Goal: Information Seeking & Learning: Learn about a topic

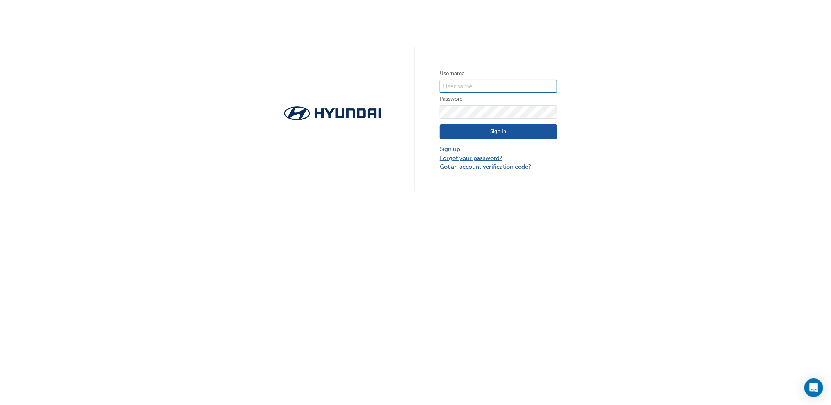
type input "34849"
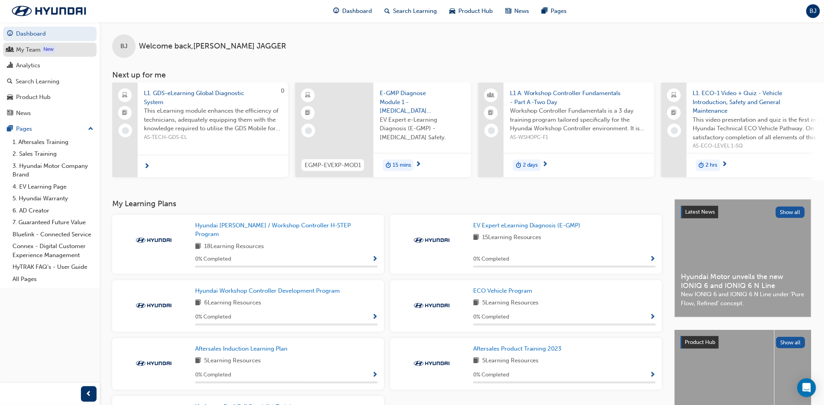
click at [33, 46] on div "My Team" at bounding box center [28, 49] width 25 height 9
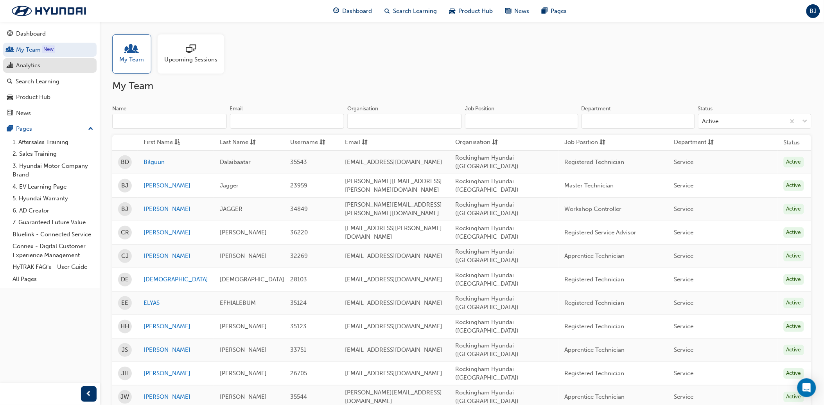
click at [45, 67] on div "Analytics" at bounding box center [50, 66] width 86 height 10
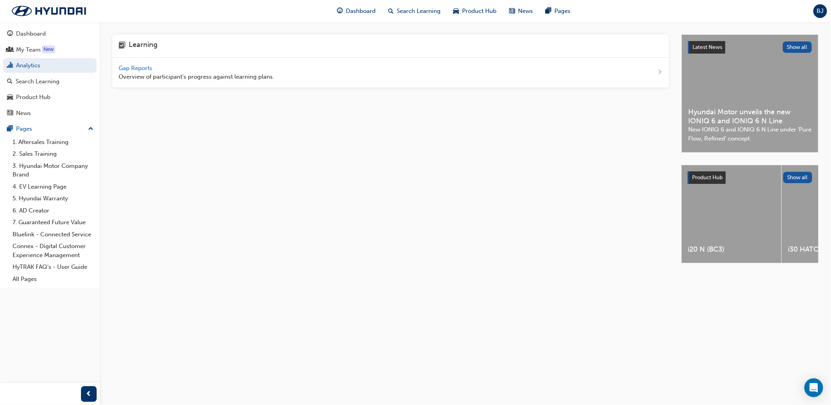
click at [144, 65] on span "Gap Reports" at bounding box center [135, 68] width 35 height 7
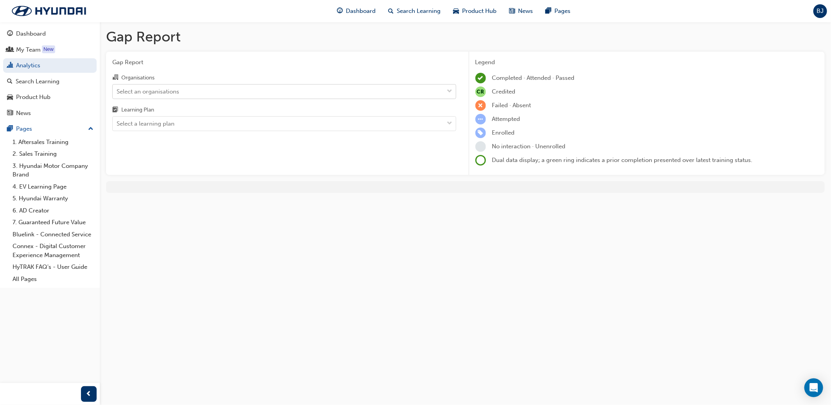
click at [167, 87] on div "Select an organisations" at bounding box center [148, 91] width 63 height 9
click at [117, 88] on input "Organisations Select an organisations" at bounding box center [117, 91] width 1 height 7
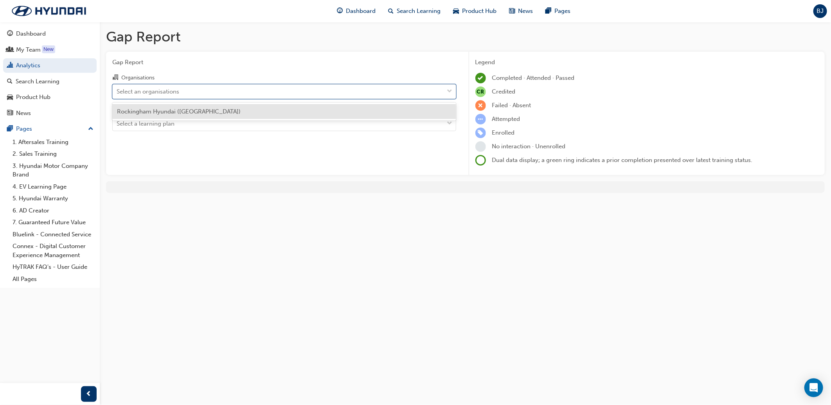
click at [170, 115] on div "Rockingham Hyundai ([GEOGRAPHIC_DATA])" at bounding box center [284, 111] width 344 height 15
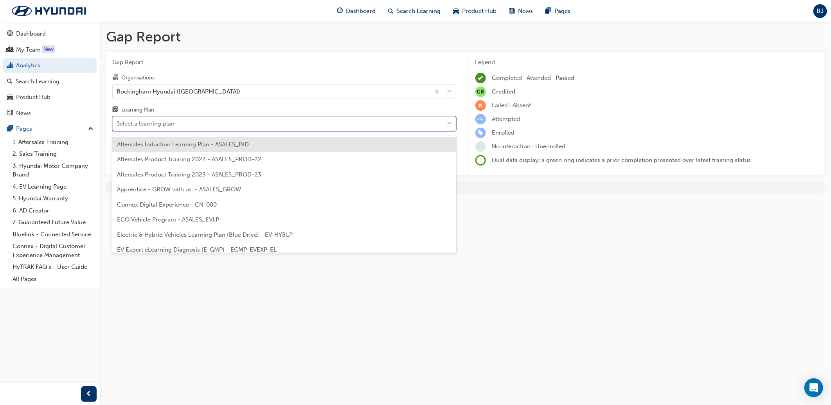
click at [170, 126] on div "Select a learning plan" at bounding box center [146, 123] width 58 height 9
click at [117, 126] on input "Learning Plan option Aftersales Induction Learning Plan - ASALES_IND focused, 1…" at bounding box center [117, 123] width 1 height 7
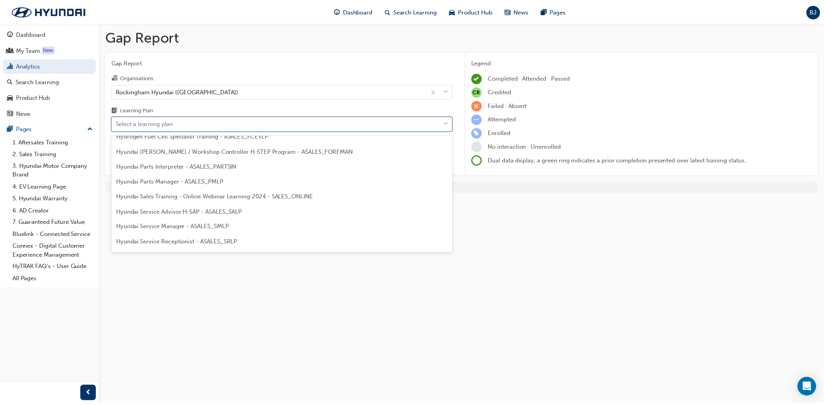
scroll to position [217, 0]
click at [176, 215] on span "Hyundai Technician H-STEP - ASALES_TECHLP" at bounding box center [180, 213] width 127 height 7
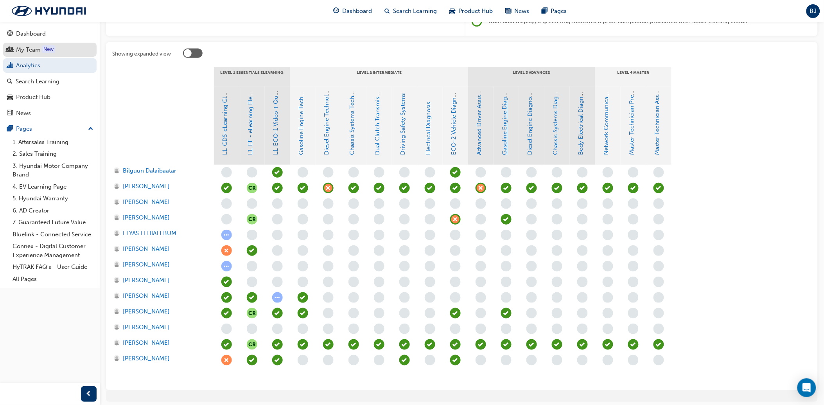
scroll to position [124, 0]
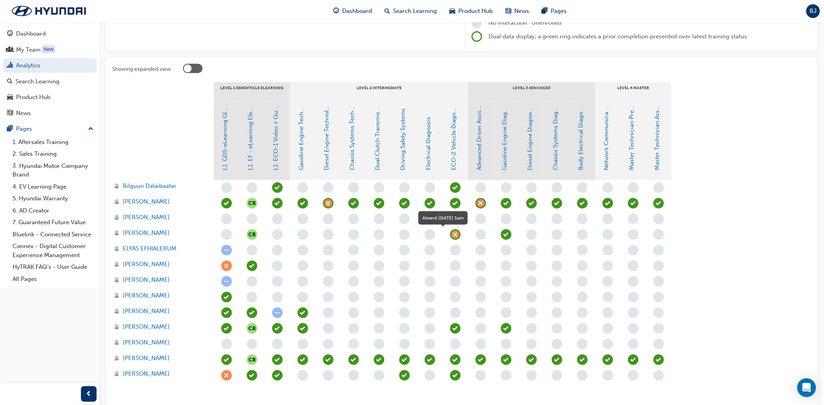
click at [460, 236] on div "button" at bounding box center [455, 234] width 11 height 11
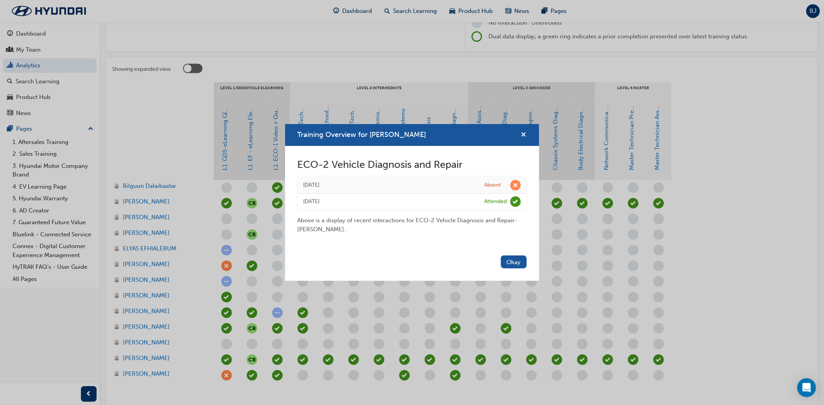
click at [521, 135] on span "cross-icon" at bounding box center [524, 135] width 6 height 7
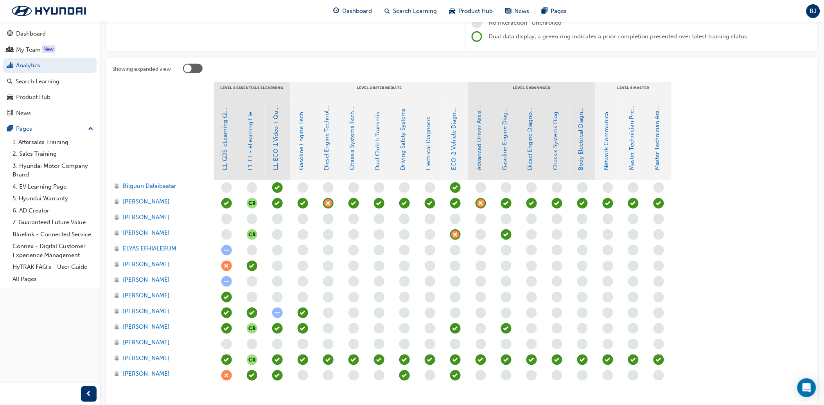
click at [326, 200] on span "learningRecordVerb_ABSENT-icon" at bounding box center [328, 203] width 11 height 11
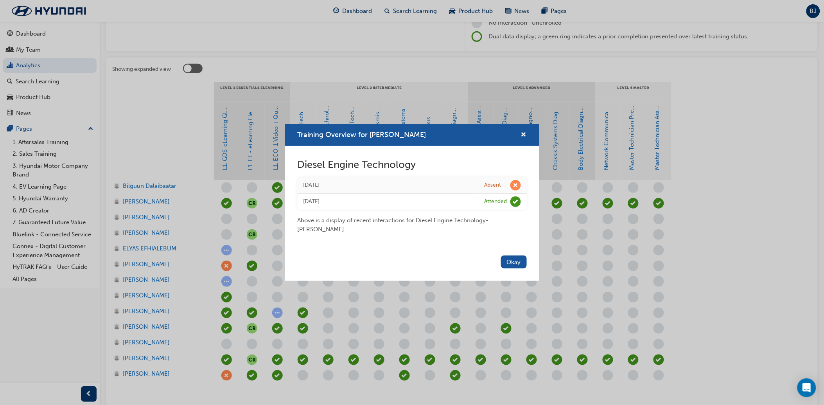
click at [528, 129] on div "Training Overview for Braden Jagger" at bounding box center [412, 135] width 254 height 22
click at [522, 132] on span "cross-icon" at bounding box center [524, 135] width 6 height 7
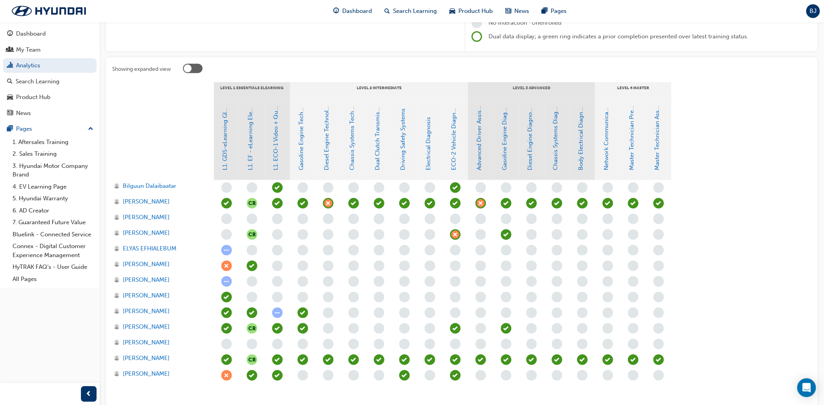
click at [482, 201] on span "learningRecordVerb_ABSENT-icon" at bounding box center [480, 203] width 11 height 11
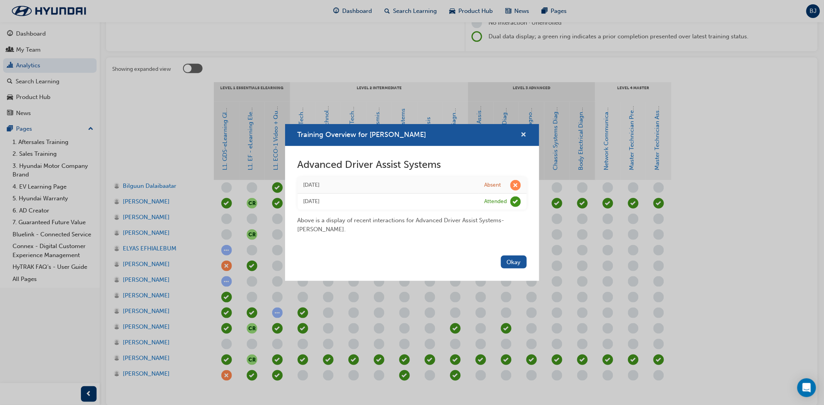
click at [526, 131] on button "Training Overview for Braden Jagger" at bounding box center [524, 135] width 6 height 10
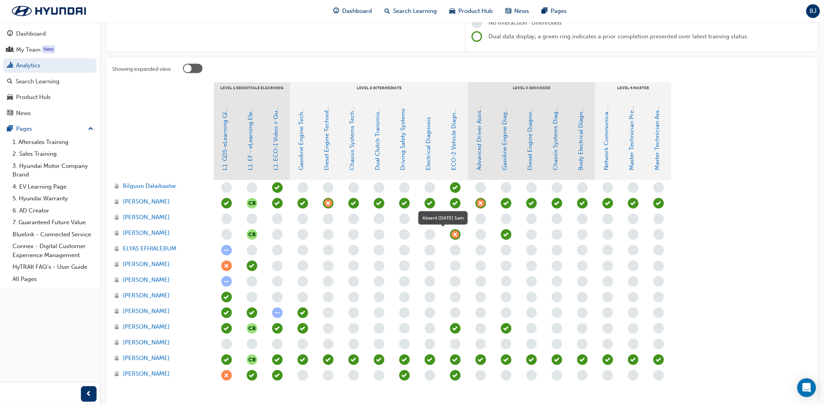
click at [456, 233] on span "learningRecordVerb_ABSENT-icon" at bounding box center [455, 234] width 11 height 11
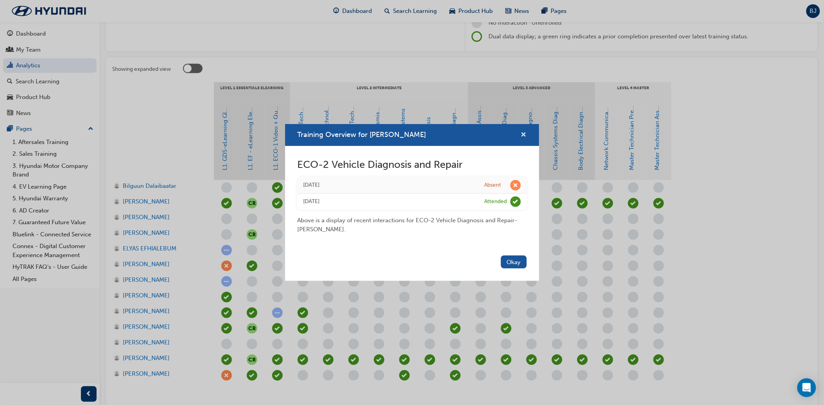
click at [522, 135] on span "cross-icon" at bounding box center [524, 135] width 6 height 7
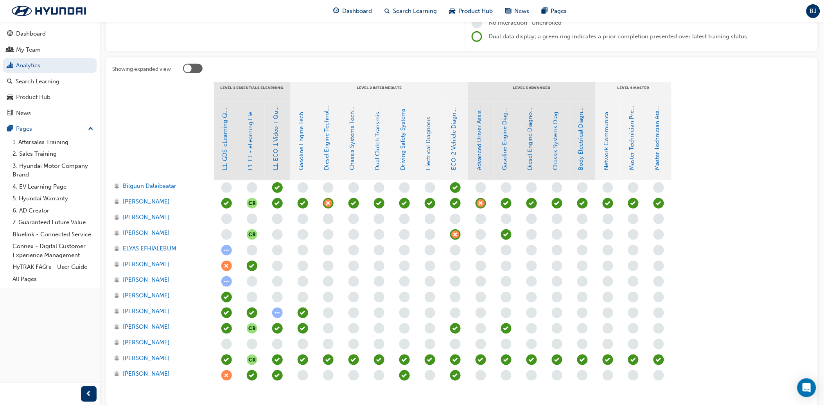
click at [253, 359] on span "CR" at bounding box center [252, 359] width 11 height 11
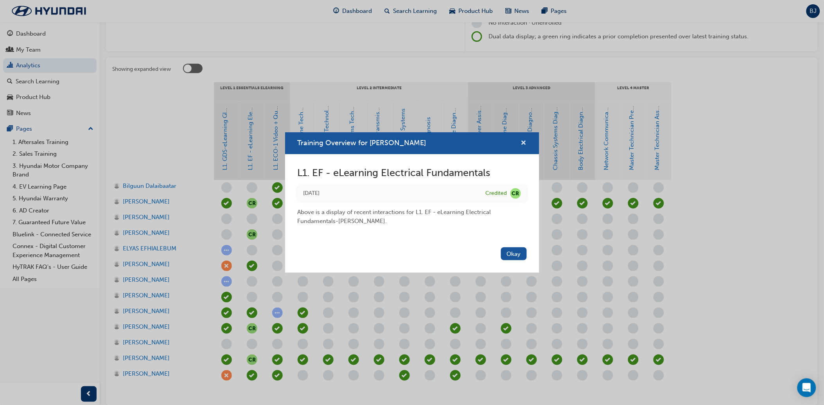
click at [523, 143] on span "cross-icon" at bounding box center [524, 143] width 6 height 7
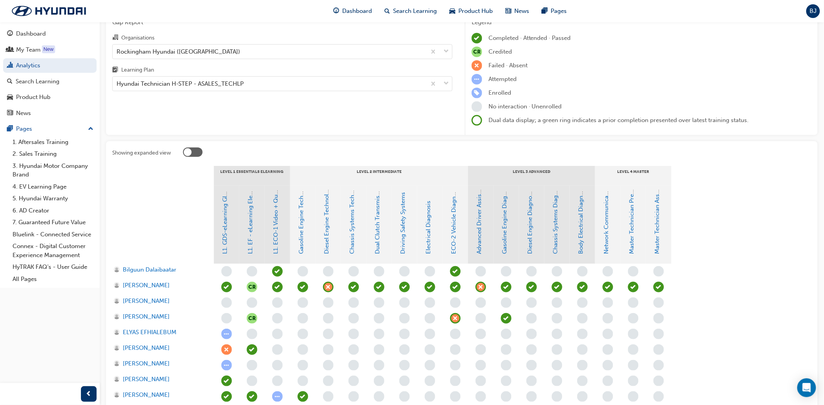
scroll to position [37, 0]
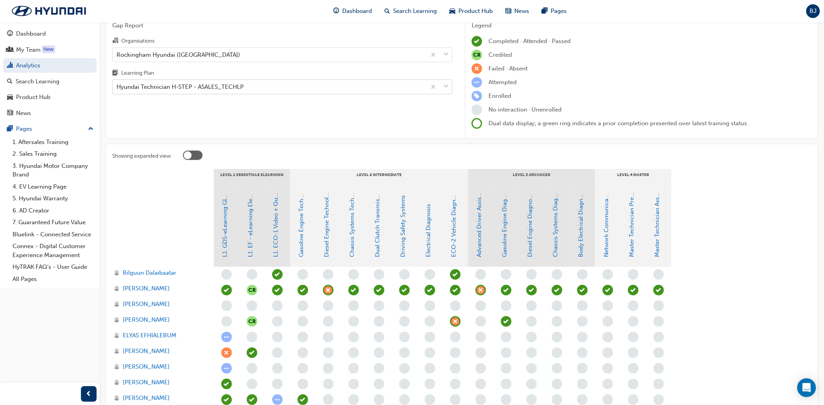
click at [237, 85] on div "Hyundai Technician H-STEP - ASALES_TECHLP" at bounding box center [180, 87] width 127 height 9
click at [117, 85] on input "Learning Plan Hyundai Technician H-STEP - ASALES_TECHLP" at bounding box center [117, 86] width 1 height 7
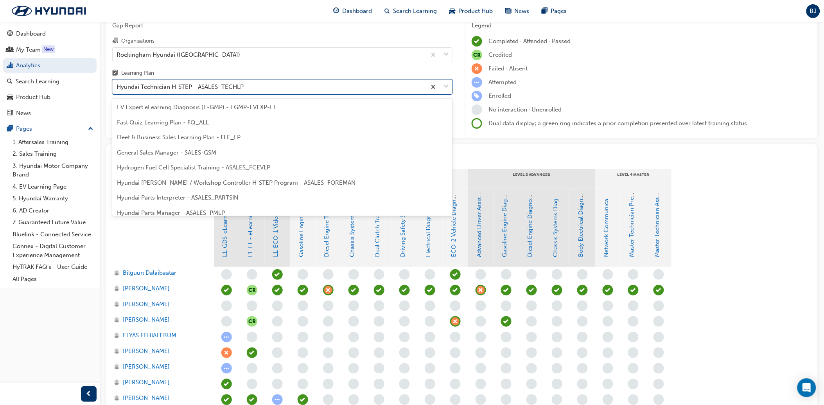
scroll to position [103, 0]
click at [160, 240] on div at bounding box center [163, 227] width 102 height 78
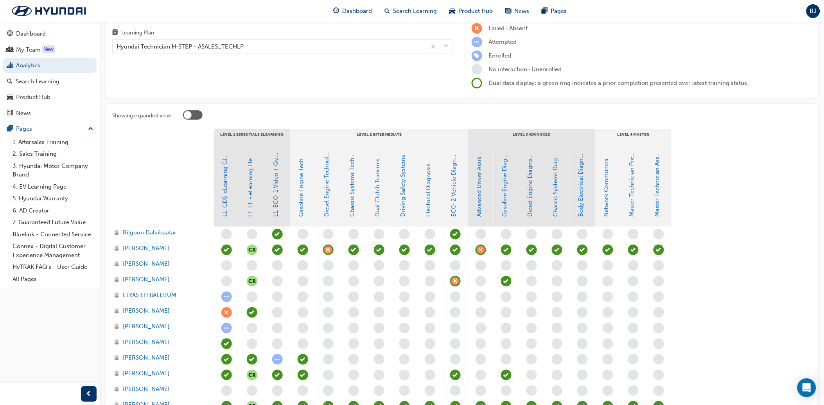
scroll to position [124, 0]
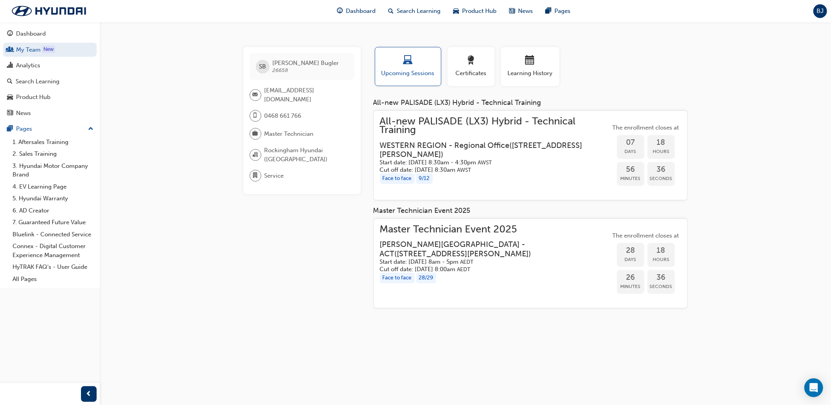
click at [312, 260] on div "SB Shayden Bugler 26658 Sbugler@rockinghamhyundai.com.au 0468 661 766 Master Te…" at bounding box center [308, 180] width 130 height 267
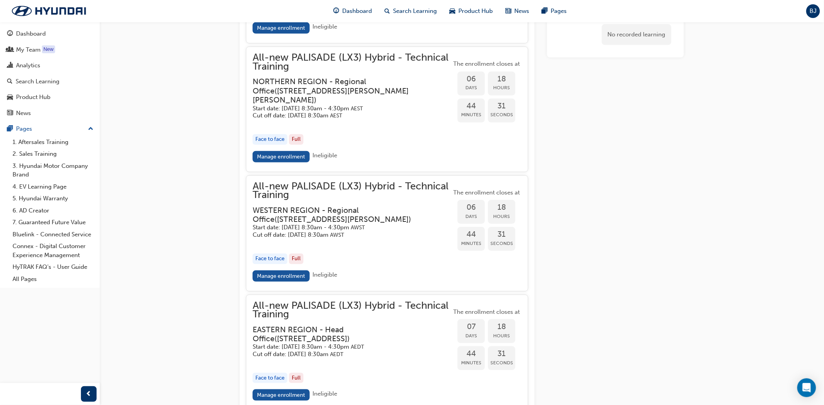
scroll to position [1181, 0]
click at [298, 282] on link "Manage enrollment" at bounding box center [281, 276] width 57 height 11
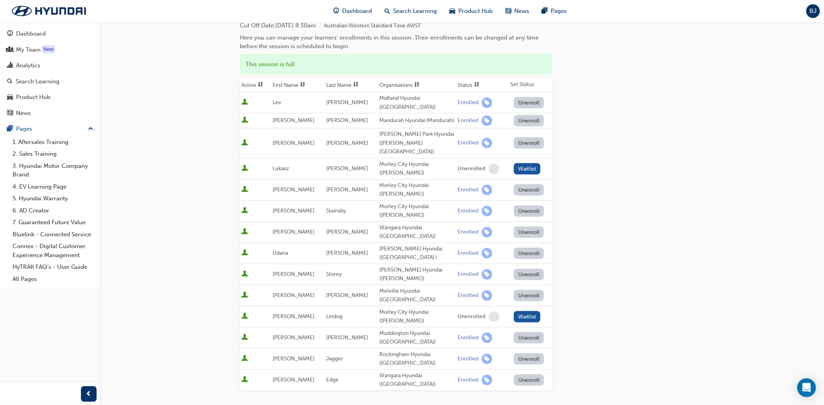
scroll to position [87, 0]
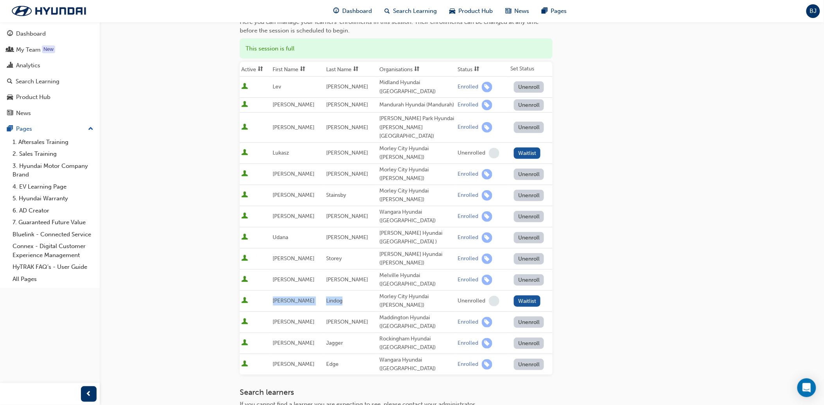
drag, startPoint x: 275, startPoint y: 255, endPoint x: 343, endPoint y: 257, distance: 68.1
click at [343, 290] on tr "Roland Lindog Morley City Hyundai (Morley) Unenrolled Waitlist" at bounding box center [396, 300] width 313 height 21
click at [354, 387] on h3 "Search learners" at bounding box center [396, 391] width 313 height 9
drag, startPoint x: 274, startPoint y: 274, endPoint x: 295, endPoint y: 276, distance: 21.6
click at [295, 311] on td "Ariel" at bounding box center [297, 321] width 53 height 21
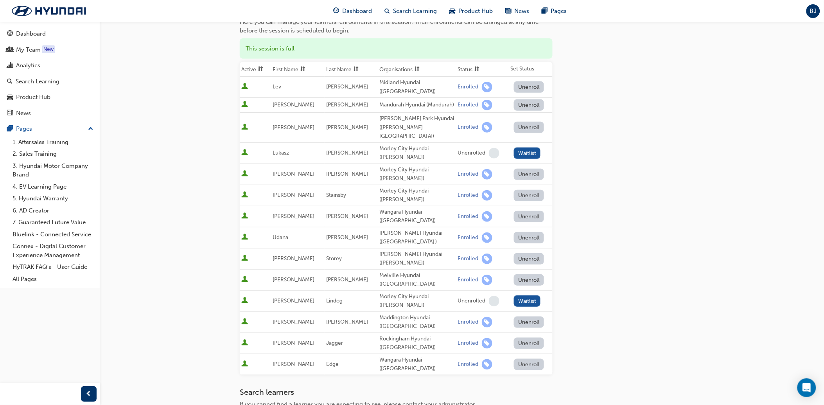
drag, startPoint x: 295, startPoint y: 276, endPoint x: 332, endPoint y: 330, distance: 65.7
click at [332, 330] on div "Go to session detail page Manage enrollment for All-new PALISADE (LX3) Hybrid -…" at bounding box center [396, 219] width 313 height 568
drag, startPoint x: 274, startPoint y: 141, endPoint x: 298, endPoint y: 138, distance: 24.0
click at [298, 142] on td "Lukasz" at bounding box center [297, 152] width 53 height 21
click at [185, 171] on div "Go to session detail page Manage enrollment for All-new PALISADE (LX3) Hybrid -…" at bounding box center [412, 230] width 824 height 634
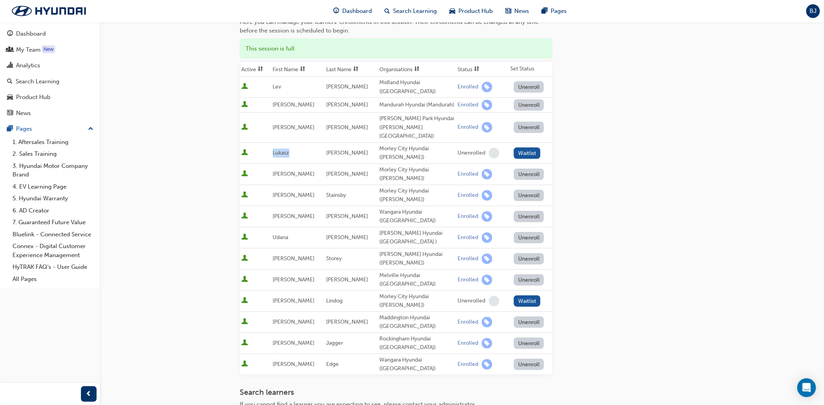
drag, startPoint x: 273, startPoint y: 142, endPoint x: 292, endPoint y: 142, distance: 19.6
click at [292, 142] on tr "Lukasz Stepniewicz Morley City Hyundai (Morley) Unenrolled Waitlist" at bounding box center [396, 152] width 313 height 21
click at [630, 207] on div "Go to session detail page Manage enrollment for All-new PALISADE (LX3) Hybrid -…" at bounding box center [462, 219] width 444 height 568
click at [668, 267] on div "Go to session detail page Manage enrollment for All-new PALISADE (LX3) Hybrid -…" at bounding box center [462, 219] width 444 height 568
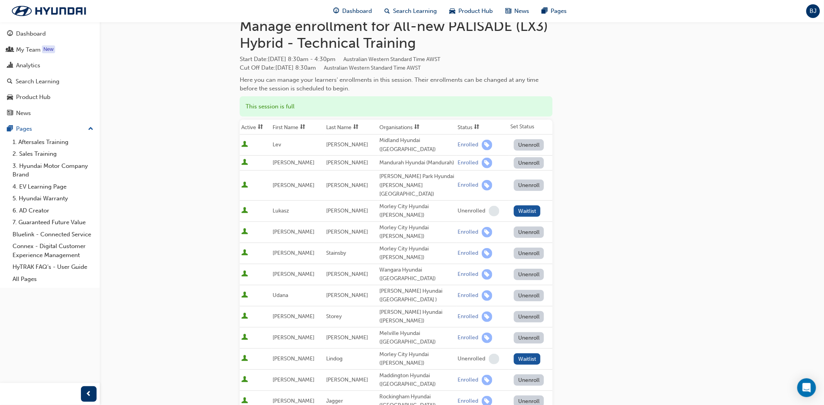
scroll to position [43, 0]
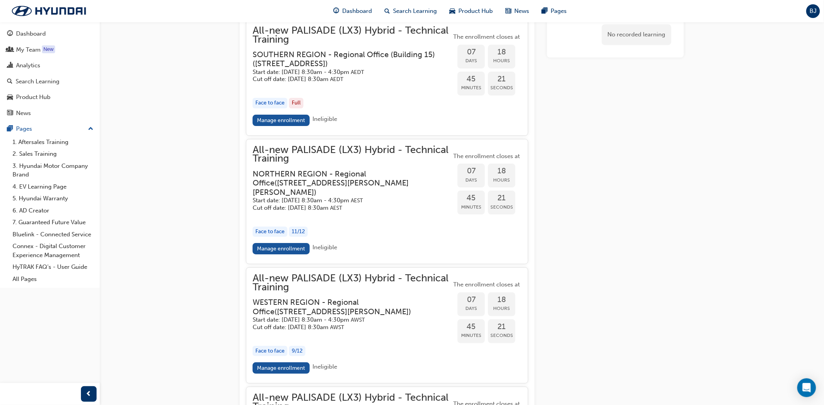
scroll to position [1973, 0]
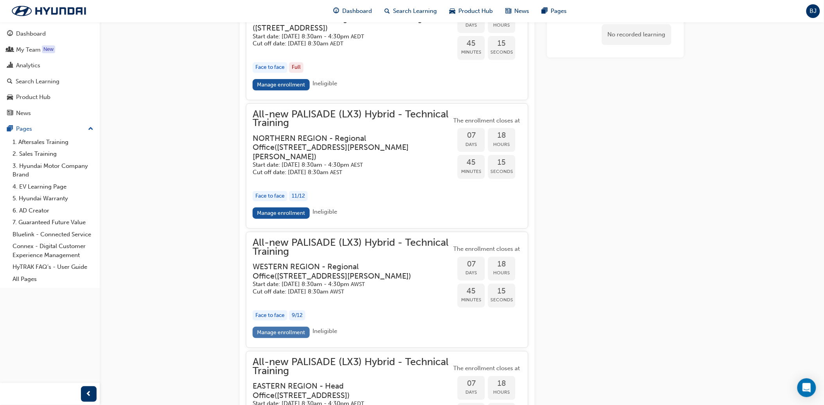
click at [283, 337] on link "Manage enrollment" at bounding box center [281, 331] width 57 height 11
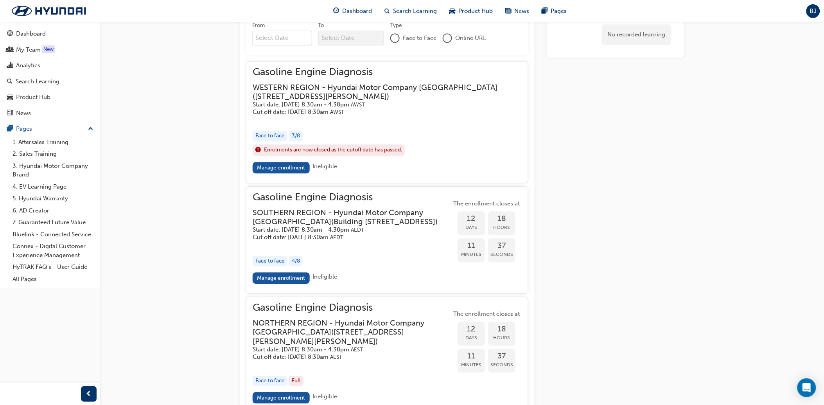
scroll to position [585, 0]
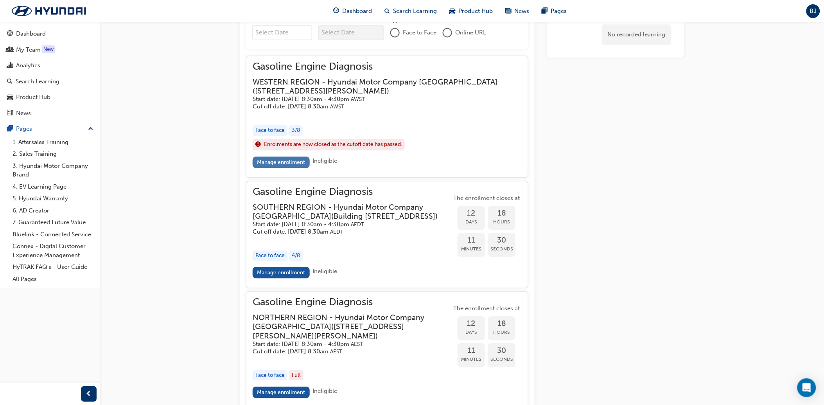
click at [298, 163] on link "Manage enrollment" at bounding box center [281, 161] width 57 height 11
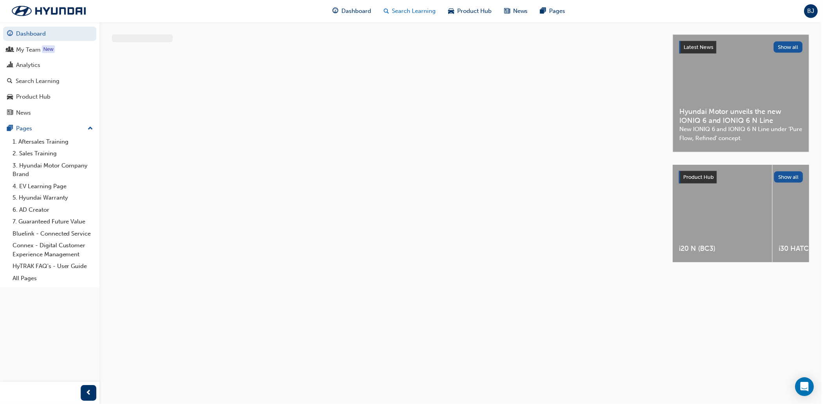
click at [416, 12] on span "Search Learning" at bounding box center [415, 11] width 44 height 9
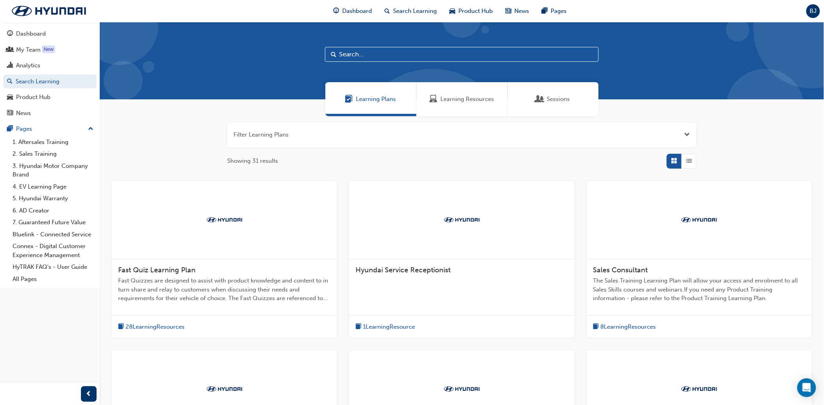
click at [392, 57] on input "text" at bounding box center [462, 54] width 274 height 15
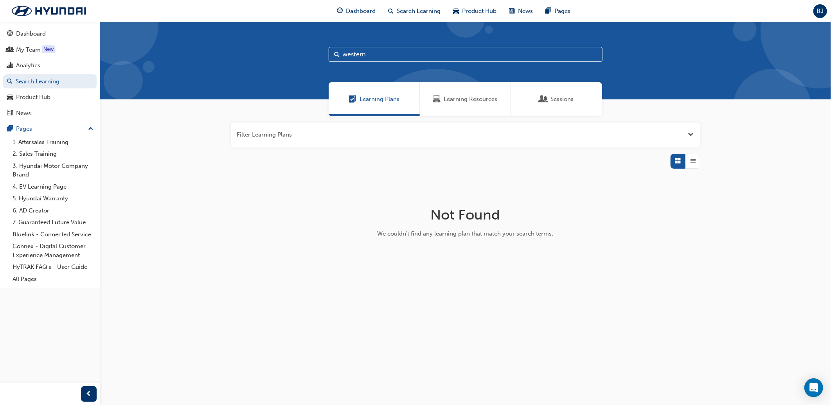
type input "western"
click at [551, 108] on div "Sessions" at bounding box center [556, 99] width 91 height 34
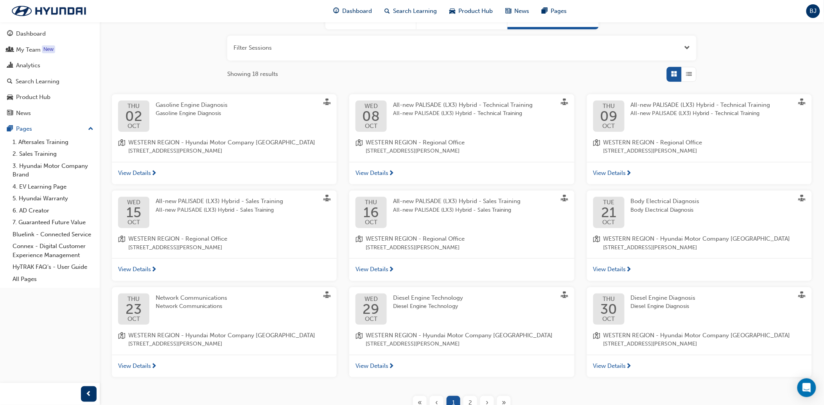
scroll to position [130, 0]
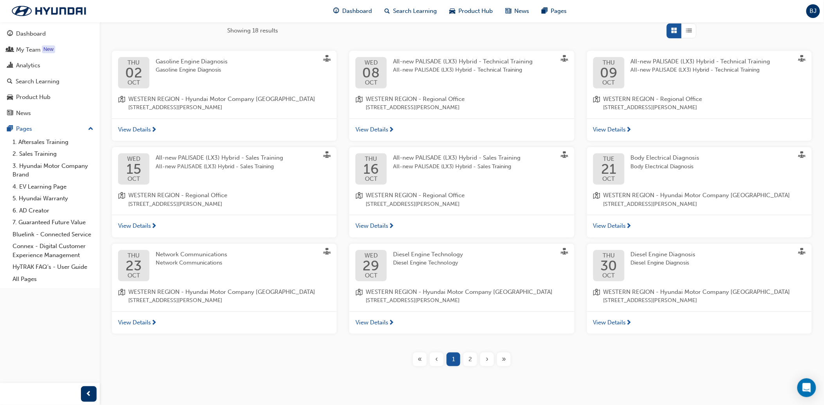
click at [473, 361] on div "2" at bounding box center [470, 359] width 14 height 14
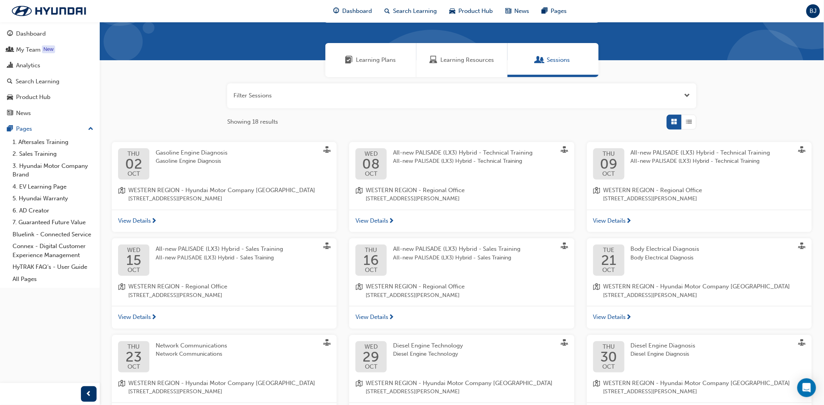
scroll to position [144, 0]
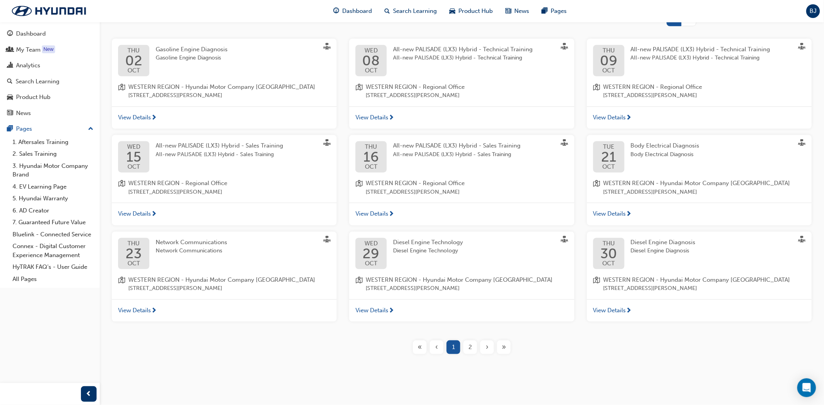
click at [468, 349] on span "2" at bounding box center [470, 347] width 4 height 9
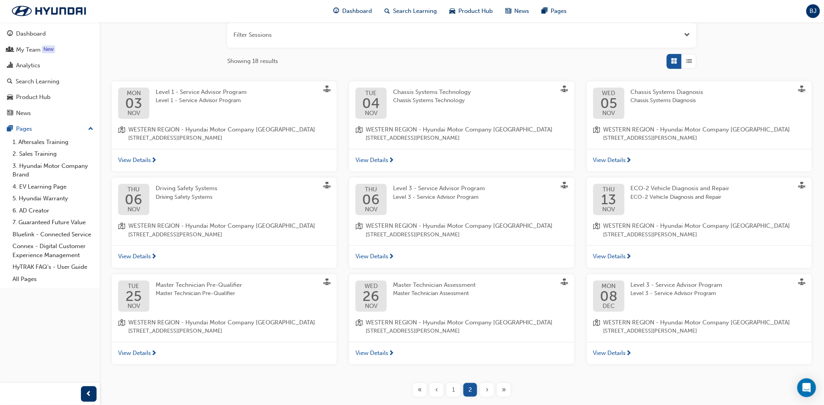
scroll to position [102, 0]
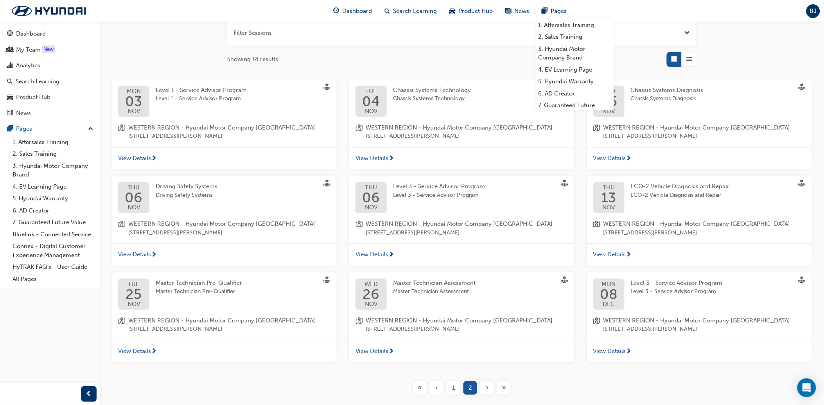
click at [454, 389] on span "1" at bounding box center [453, 387] width 3 height 9
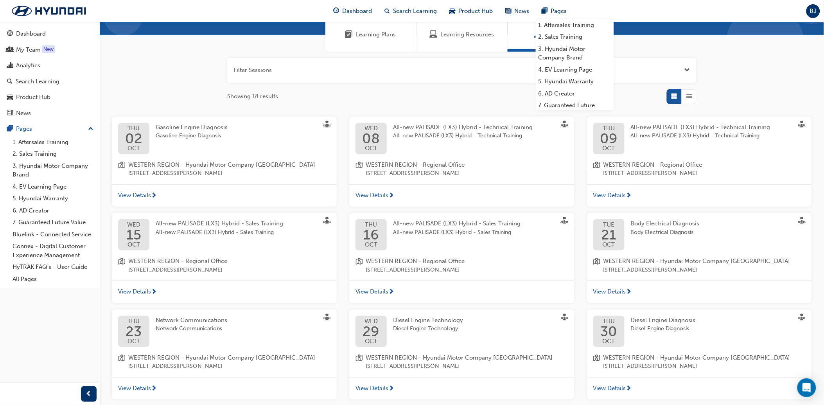
scroll to position [130, 0]
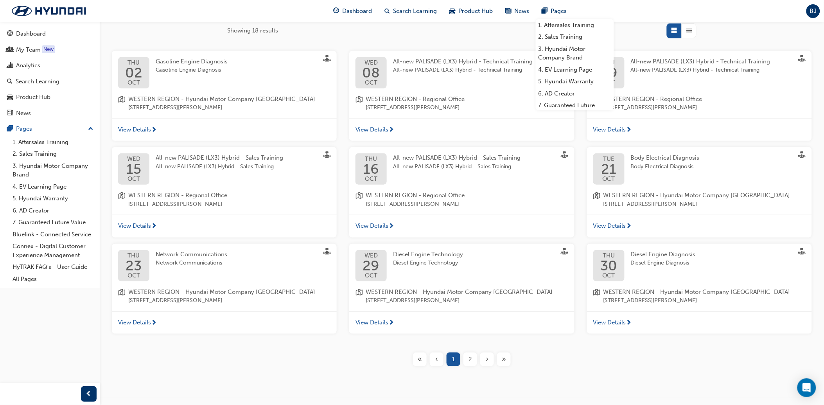
click at [565, 380] on div "western Learning Plans Learning Resources Sessions Filter Sessions Showing 18 r…" at bounding box center [462, 145] width 724 height 506
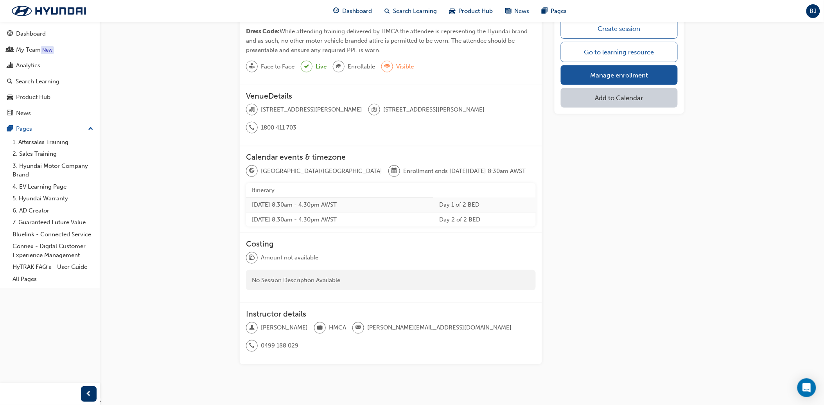
scroll to position [171, 0]
